Goal: Communication & Community: Answer question/provide support

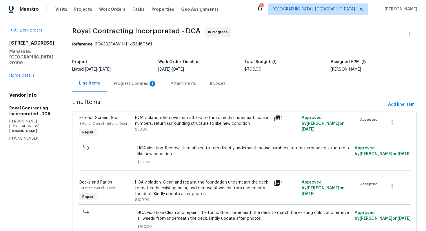
click at [137, 88] on div "Progress Updates 1" at bounding box center [135, 83] width 57 height 17
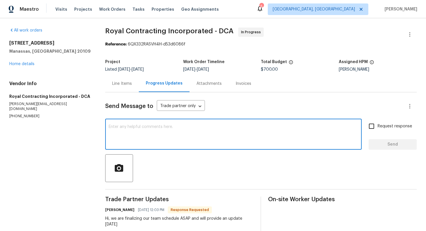
click at [159, 128] on textarea at bounding box center [234, 135] width 250 height 20
click at [129, 129] on textarea "Thank, Plese prvide us an ETA." at bounding box center [234, 135] width 250 height 20
click at [185, 130] on textarea "Thank, Please provide us an ETA." at bounding box center [234, 135] width 250 height 20
type textarea "Thank, Please provide us an ETA. Thank you!"
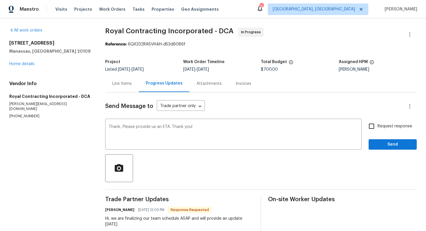
click at [388, 129] on span "Request response" at bounding box center [395, 127] width 35 height 6
click at [378, 129] on input "Request response" at bounding box center [372, 126] width 12 height 12
checkbox input "true"
click at [386, 145] on span "Send" at bounding box center [392, 144] width 39 height 7
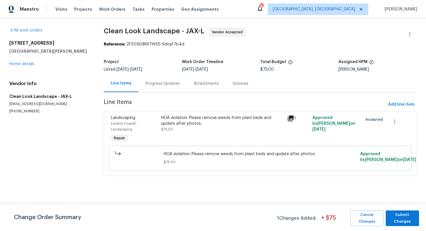
click at [149, 86] on div "Progress Updates" at bounding box center [163, 84] width 34 height 6
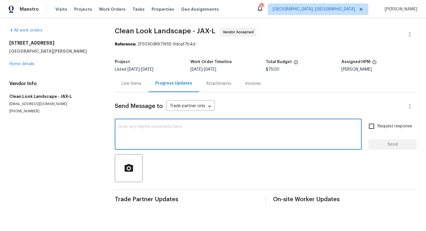
click at [145, 136] on textarea at bounding box center [238, 135] width 240 height 20
paste textarea "This property is set to close, so we kindly ask if you could prioritize this. T…"
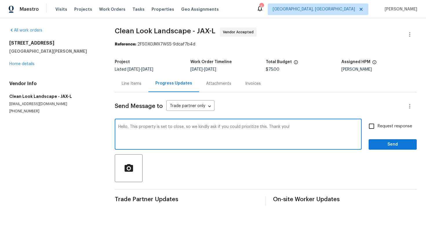
click at [248, 126] on textarea "Hello, This property is set to close, so we kindly ask if you could prioritize …" at bounding box center [238, 135] width 240 height 20
type textarea "Hello, This property is set to close, so we kindly ask if you could prioritize …"
click at [381, 127] on span "Request response" at bounding box center [395, 127] width 35 height 6
click at [378, 127] on input "Request response" at bounding box center [372, 126] width 12 height 12
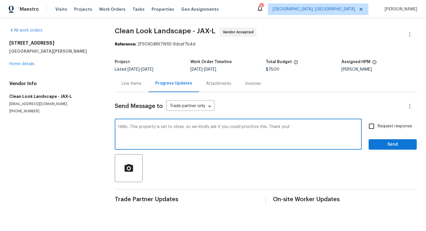
checkbox input "true"
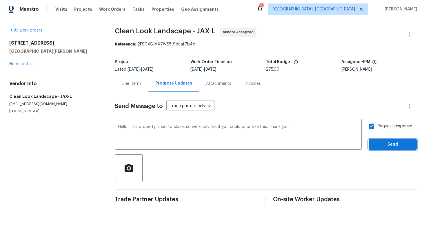
click at [382, 141] on button "Send" at bounding box center [393, 144] width 48 height 11
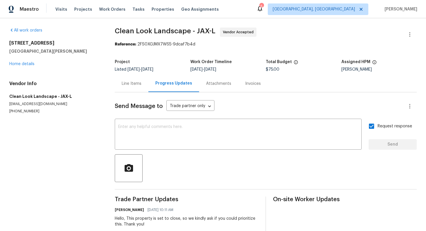
click at [125, 86] on div "Line Items" at bounding box center [132, 84] width 20 height 6
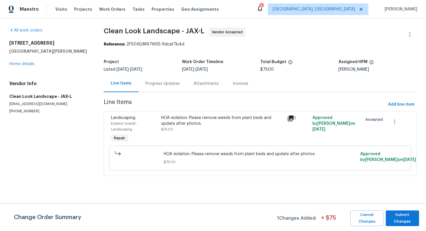
click at [159, 80] on div "Progress Updates" at bounding box center [163, 83] width 48 height 17
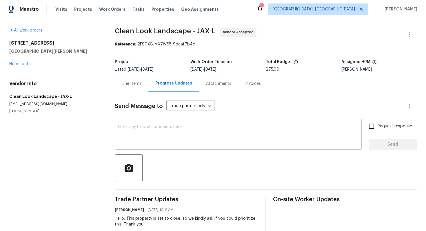
scroll to position [12, 0]
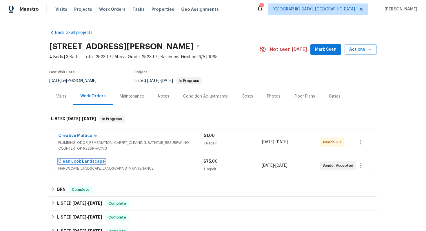
click at [90, 161] on link "Clean Look Landscape" at bounding box center [81, 162] width 47 height 4
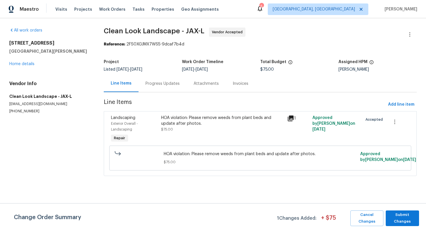
click at [148, 81] on div "Progress Updates" at bounding box center [163, 83] width 48 height 17
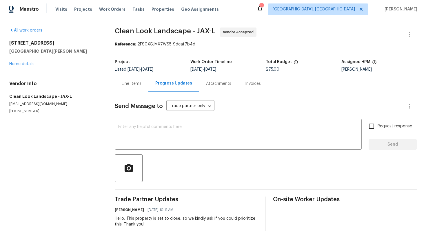
click at [135, 90] on div "Line Items" at bounding box center [132, 83] width 34 height 17
